Goal: Navigation & Orientation: Find specific page/section

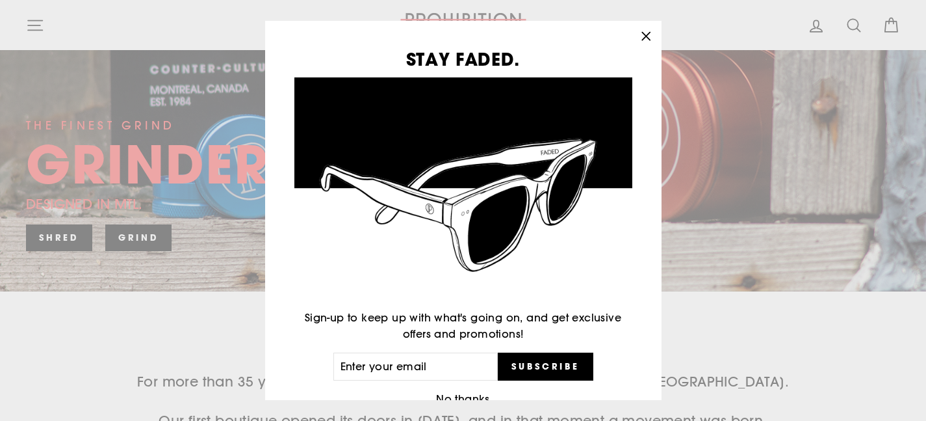
scroll to position [291, 0]
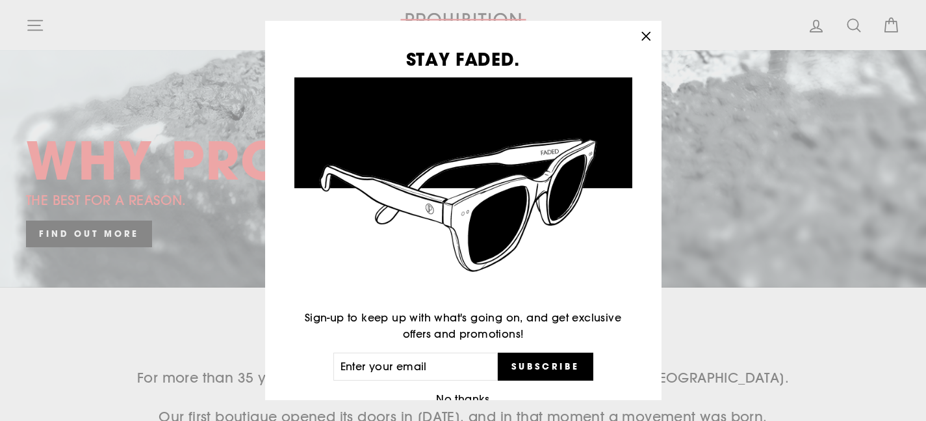
click at [647, 34] on icon "button" at bounding box center [646, 37] width 8 height 8
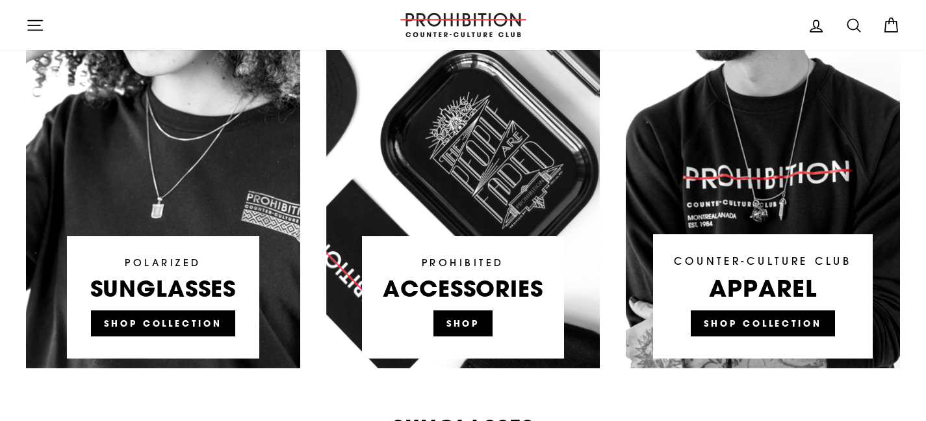
scroll to position [897, 0]
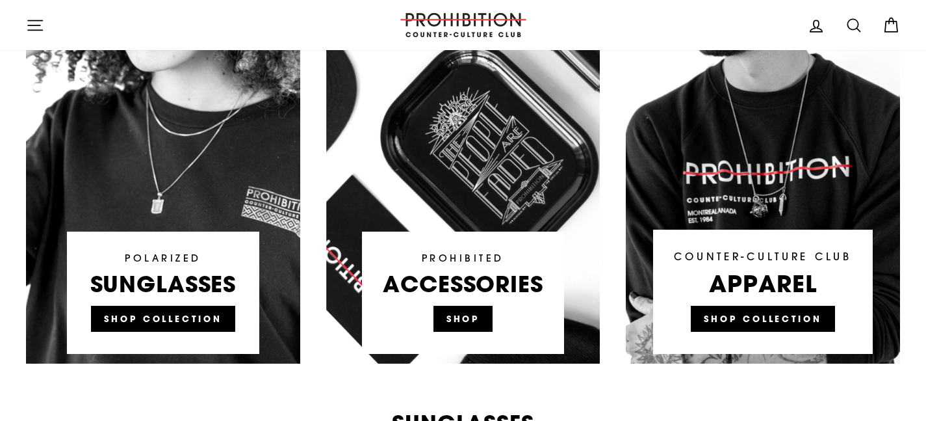
click at [473, 284] on link at bounding box center [463, 116] width 274 height 494
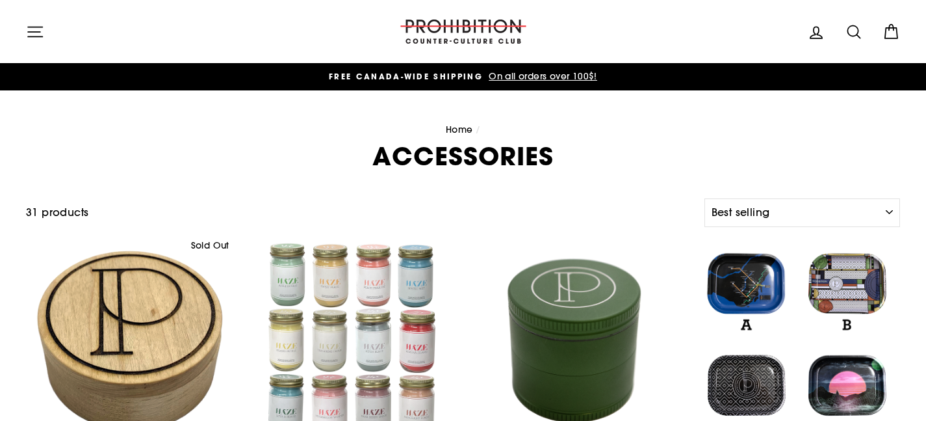
select select "best-selling"
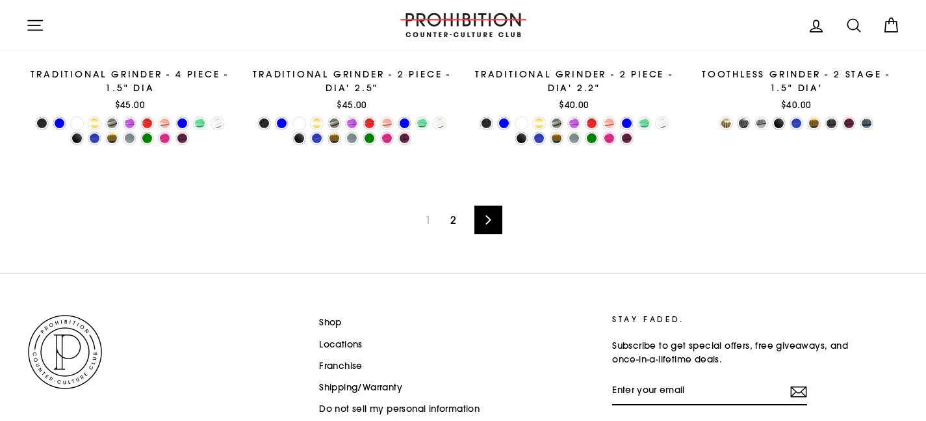
scroll to position [2275, 0]
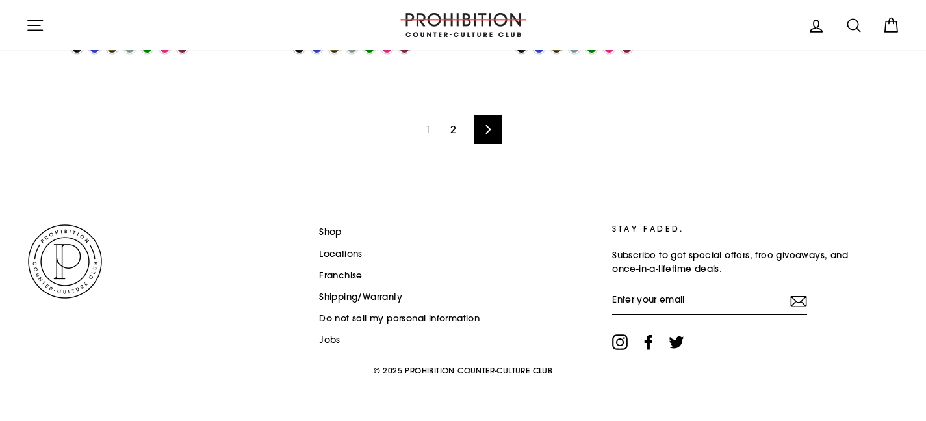
click at [455, 125] on link "2" at bounding box center [453, 129] width 21 height 21
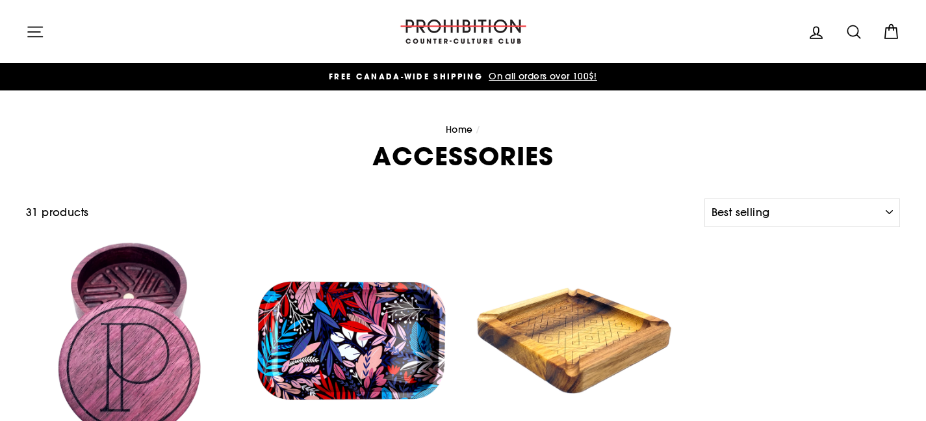
select select "best-selling"
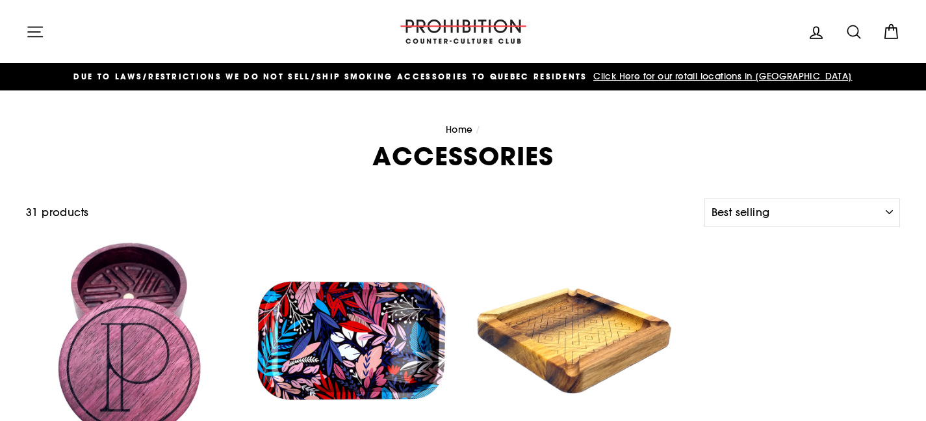
click at [40, 24] on icon "button" at bounding box center [35, 32] width 18 height 18
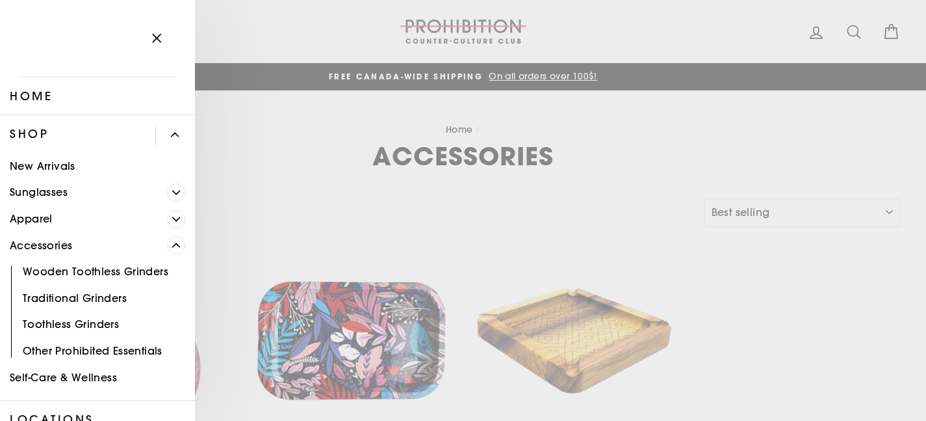
click at [40, 348] on link "Other Prohibited Essentials" at bounding box center [97, 350] width 195 height 27
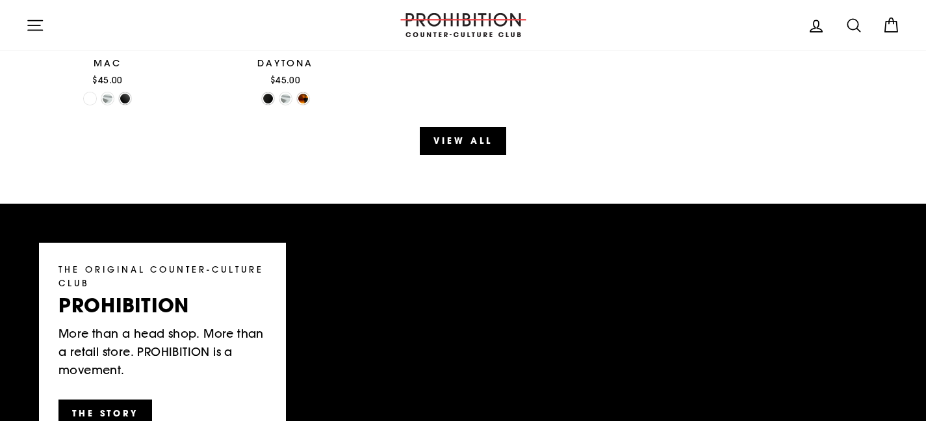
scroll to position [1716, 0]
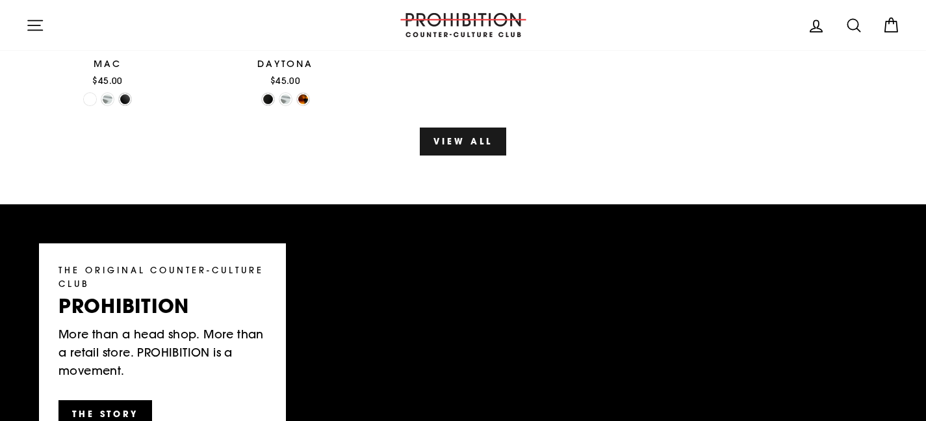
click at [467, 138] on link "View all" at bounding box center [463, 140] width 86 height 27
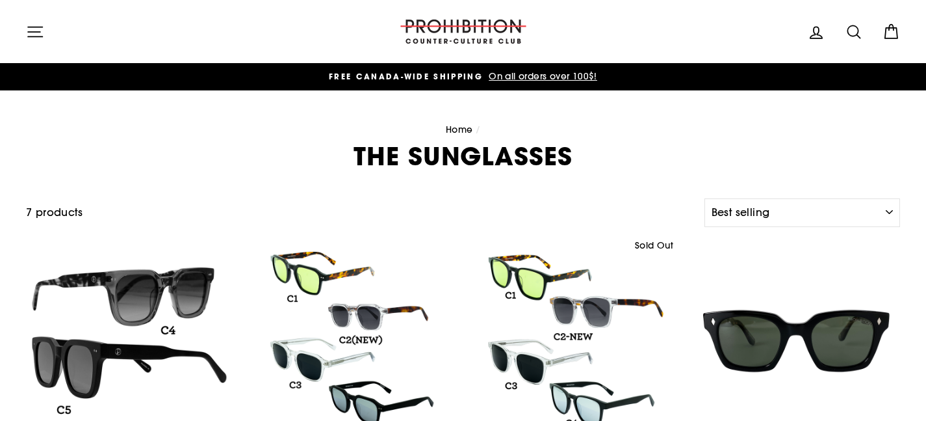
select select "best-selling"
click at [36, 33] on icon "button" at bounding box center [35, 32] width 18 height 18
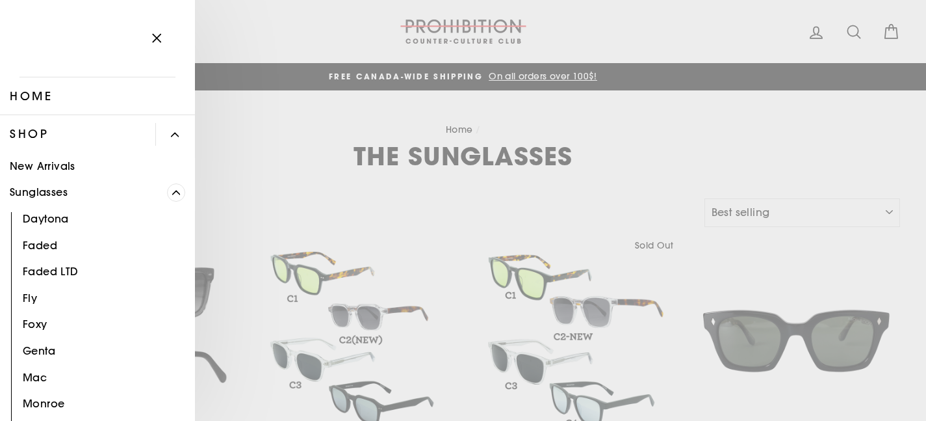
click at [172, 190] on icon "Primary" at bounding box center [176, 193] width 8 height 8
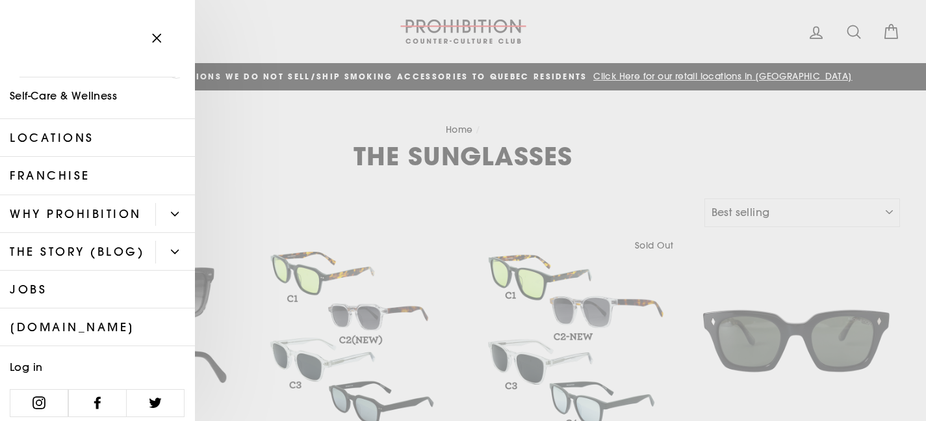
scroll to position [184, 0]
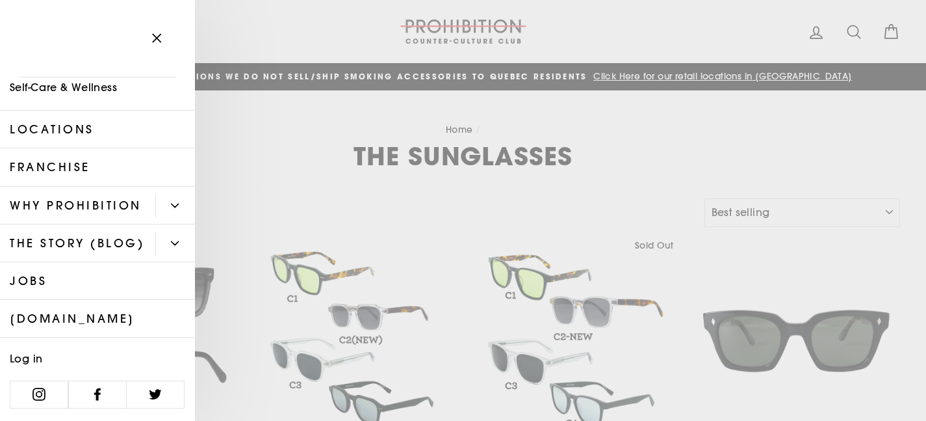
click at [107, 315] on link "[DOMAIN_NAME]" at bounding box center [97, 319] width 195 height 38
